Goal: Navigation & Orientation: Understand site structure

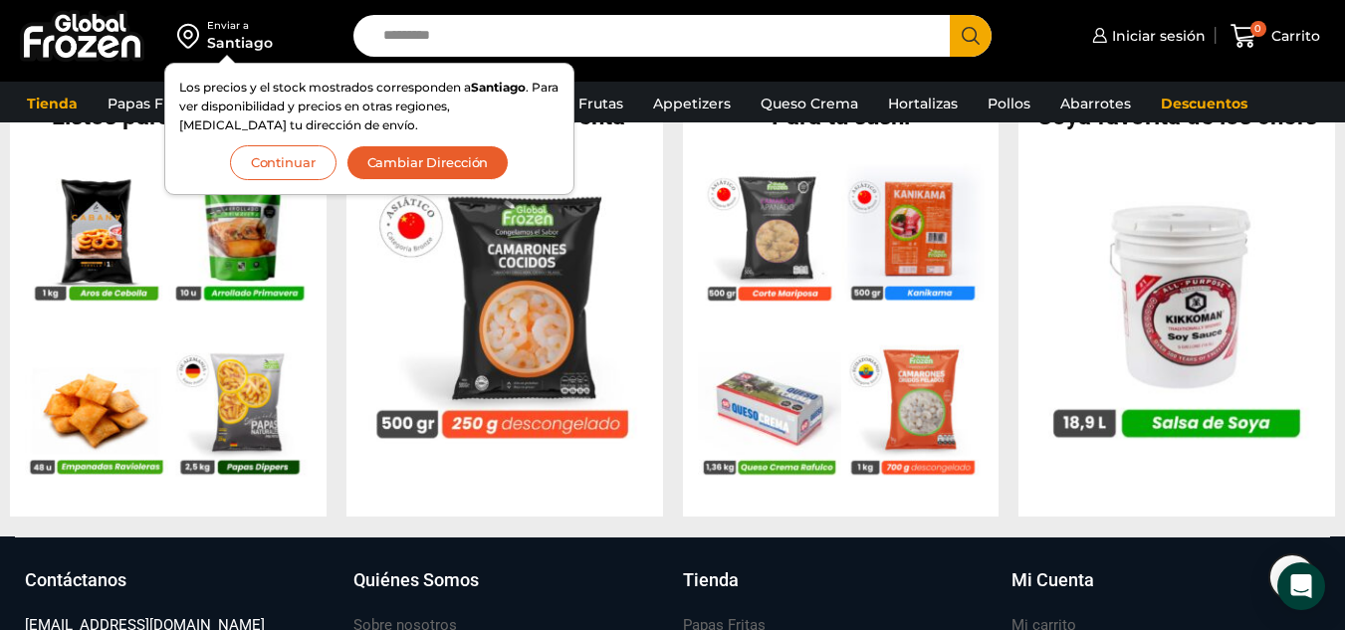
scroll to position [2238, 0]
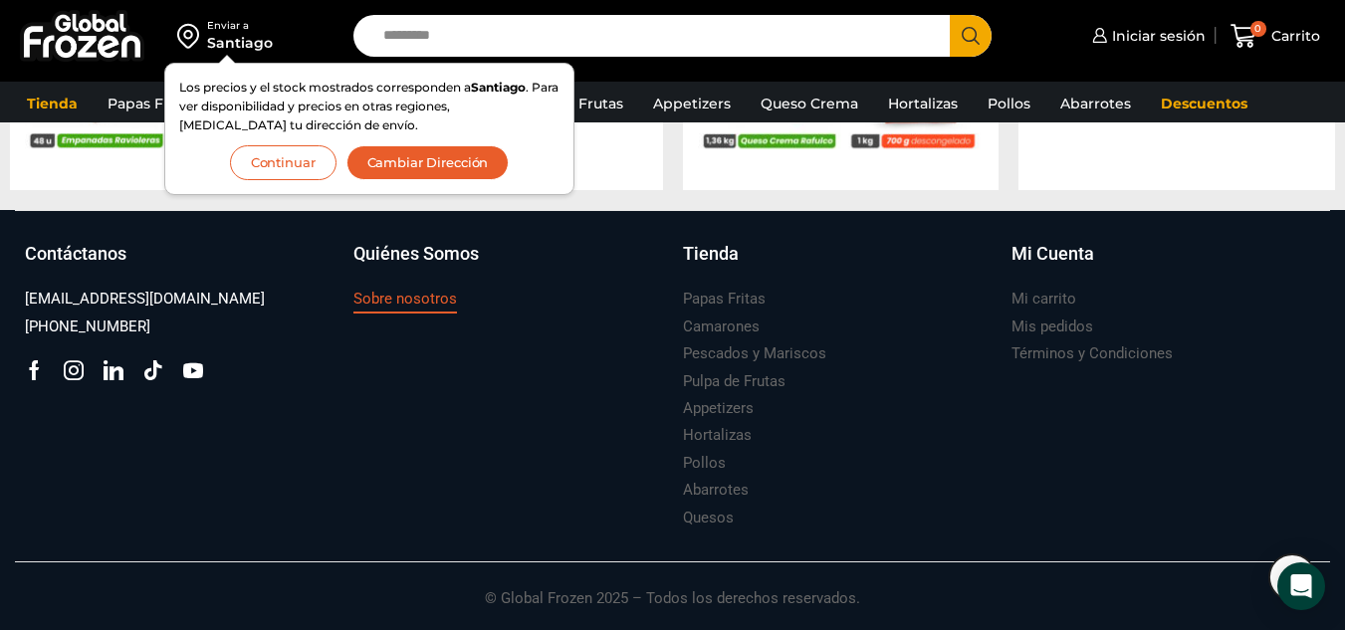
click at [427, 294] on h3 "Sobre nosotros" at bounding box center [406, 299] width 104 height 21
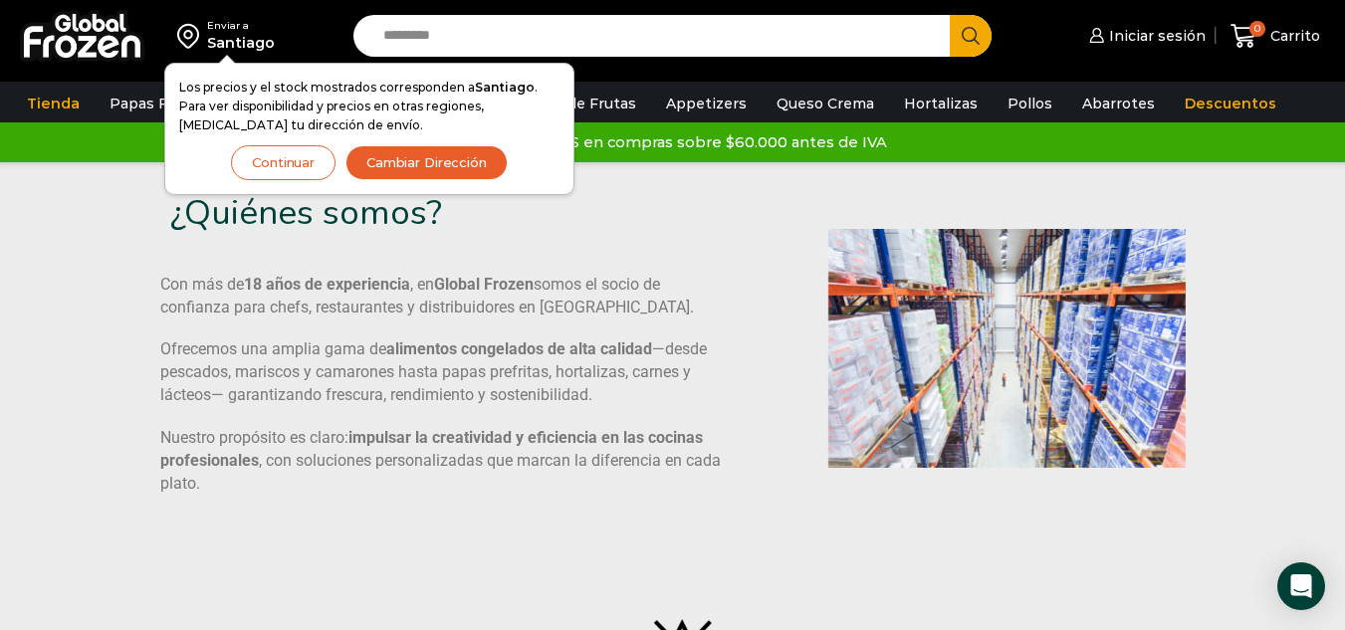
click at [319, 157] on button "Continuar" at bounding box center [283, 162] width 105 height 35
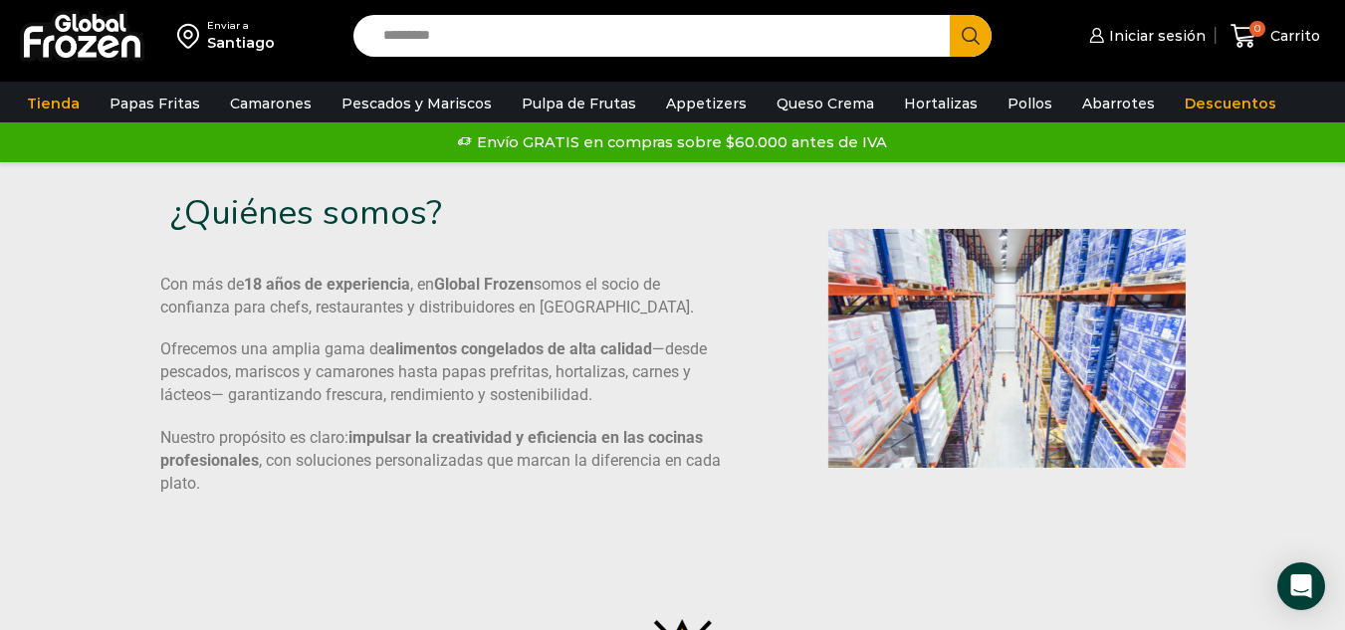
click at [102, 27] on img at bounding box center [82, 36] width 124 height 52
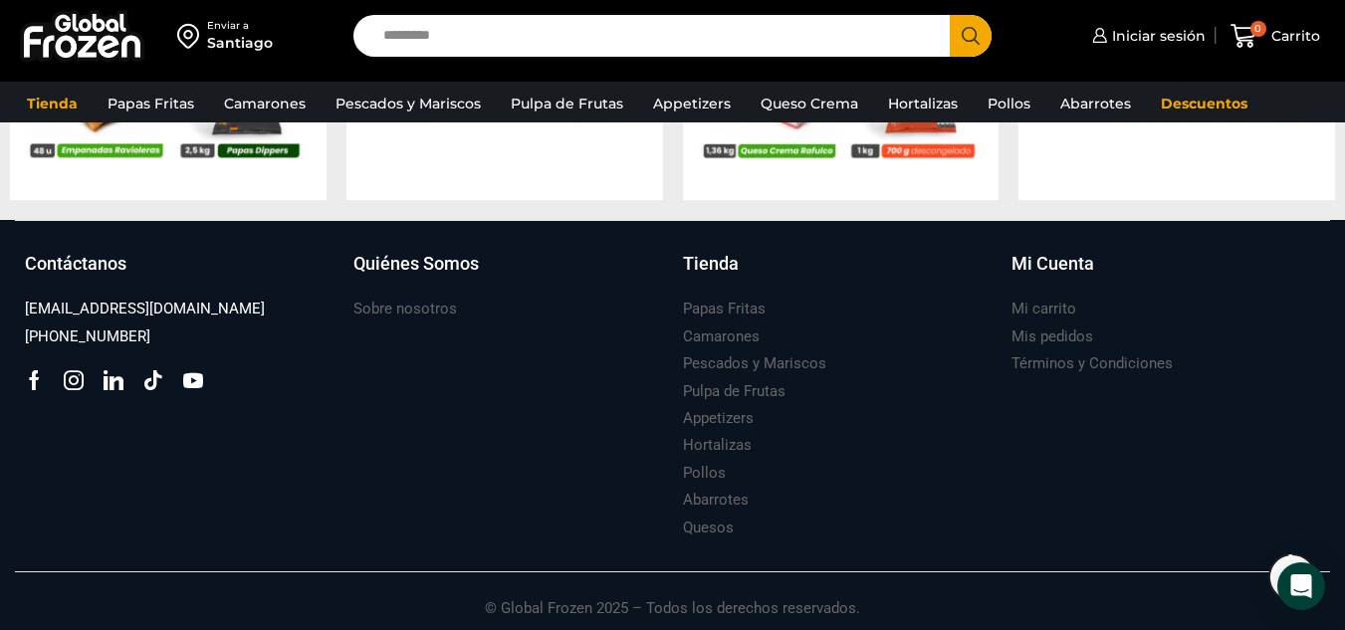
scroll to position [2238, 0]
